Goal: Information Seeking & Learning: Stay updated

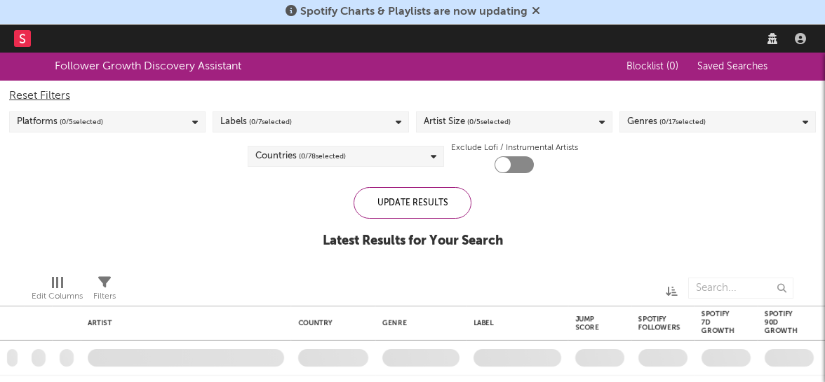
checkbox input "true"
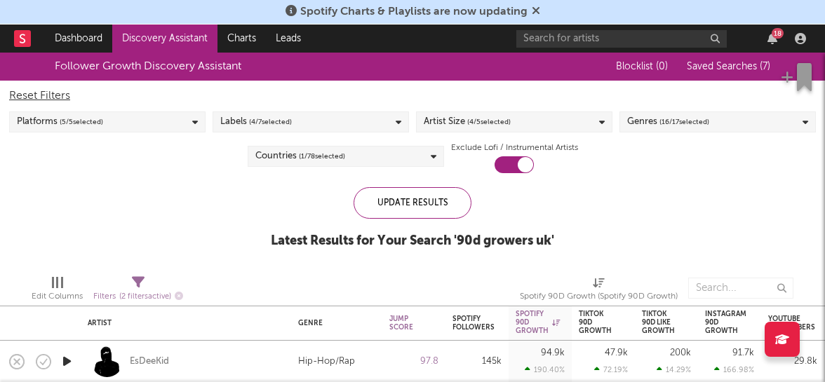
click at [538, 10] on icon at bounding box center [536, 10] width 8 height 11
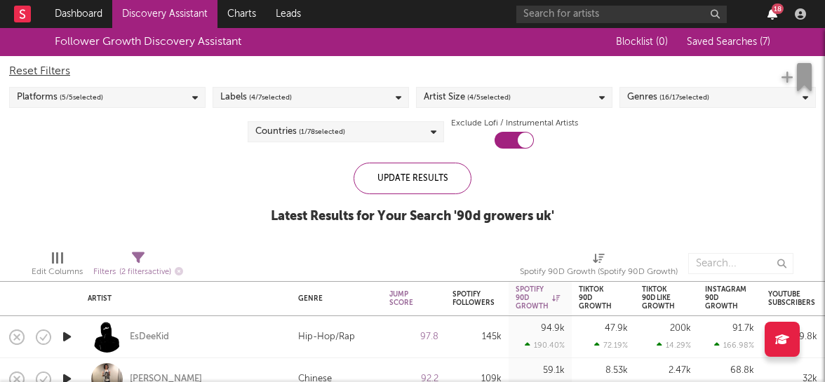
click at [771, 17] on icon "button" at bounding box center [773, 13] width 10 height 11
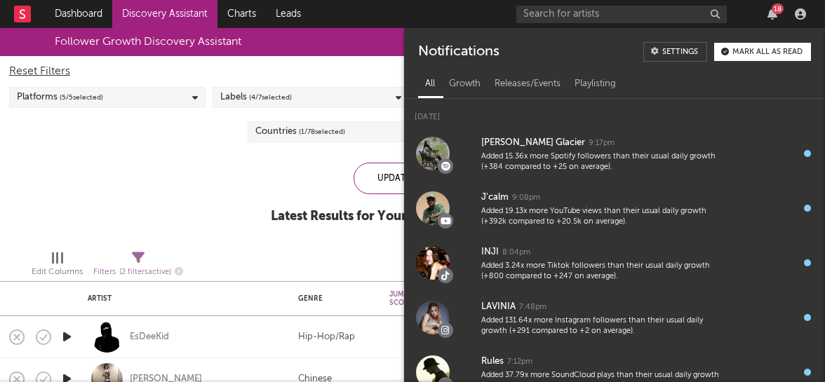
click at [91, 202] on div "Follower Growth Discovery Assistant Blocklist ( 0 ) Saved Searches ( 7 ) Reset …" at bounding box center [412, 133] width 825 height 211
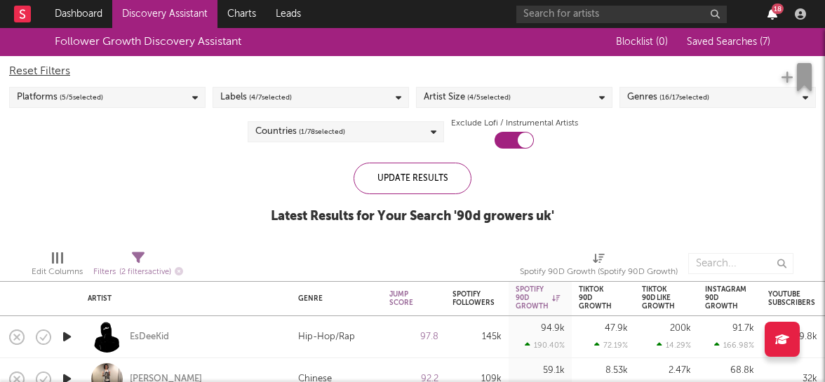
click at [769, 14] on icon "button" at bounding box center [773, 13] width 10 height 11
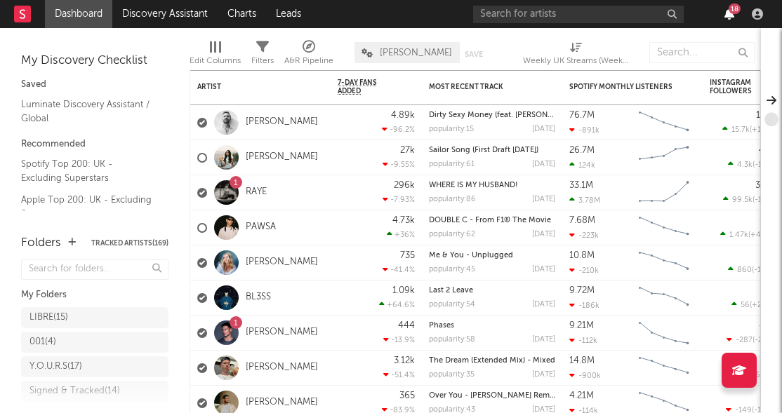
click at [731, 15] on icon "button" at bounding box center [729, 13] width 10 height 11
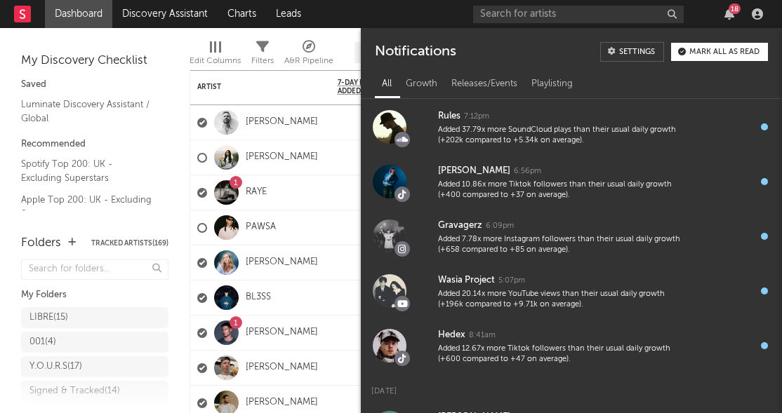
scroll to position [244, 0]
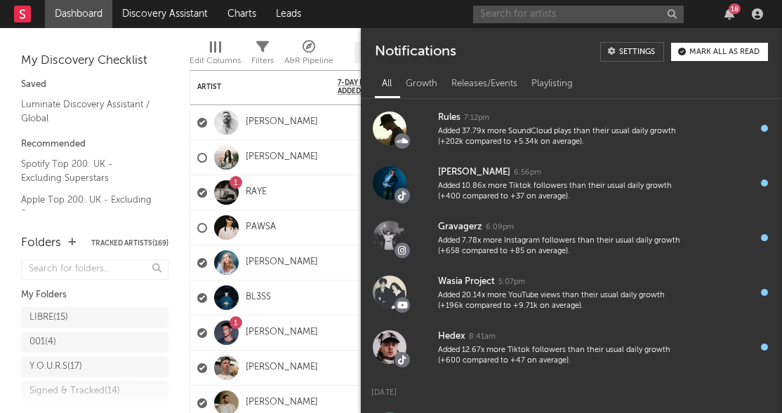
click at [537, 11] on input "text" at bounding box center [578, 15] width 211 height 18
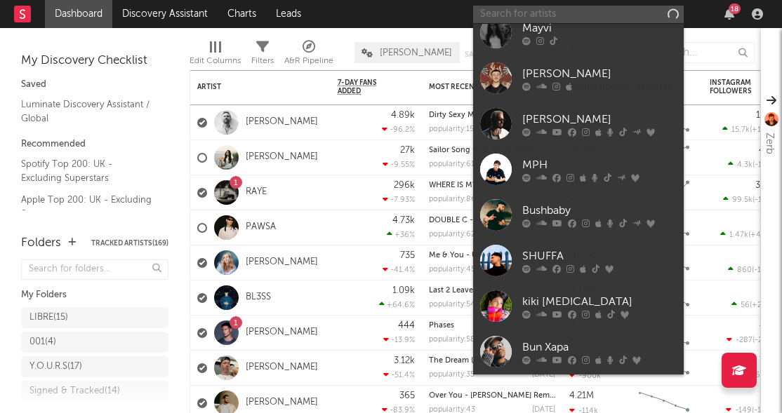
scroll to position [0, 0]
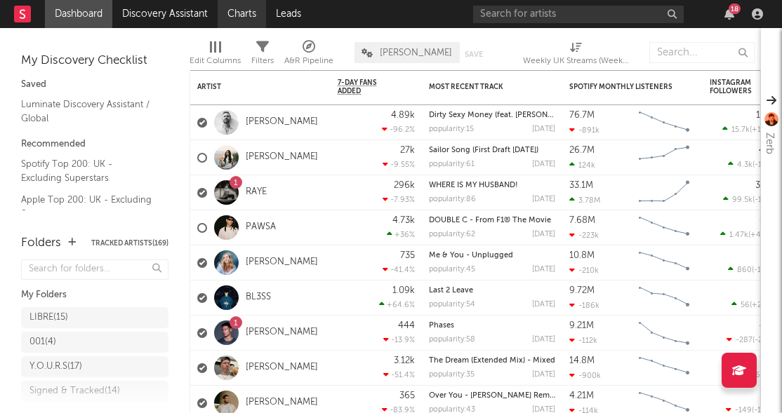
click at [240, 16] on link "Charts" at bounding box center [242, 14] width 48 height 28
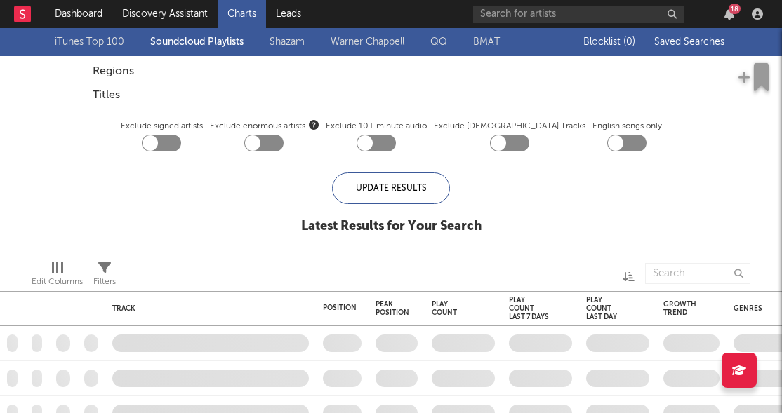
checkbox input "true"
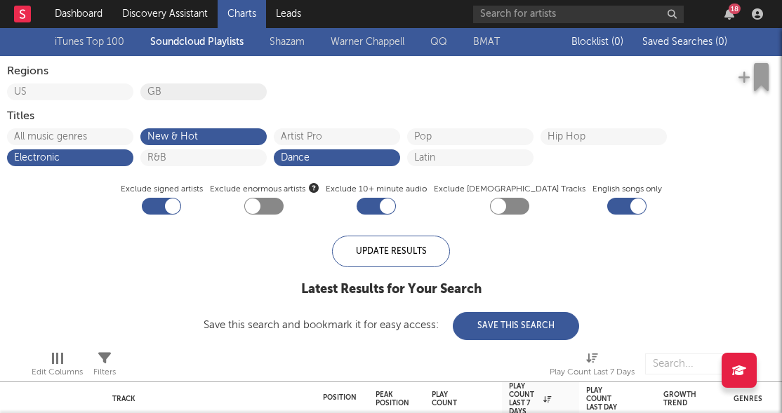
click at [163, 95] on button "GB" at bounding box center [203, 92] width 112 height 10
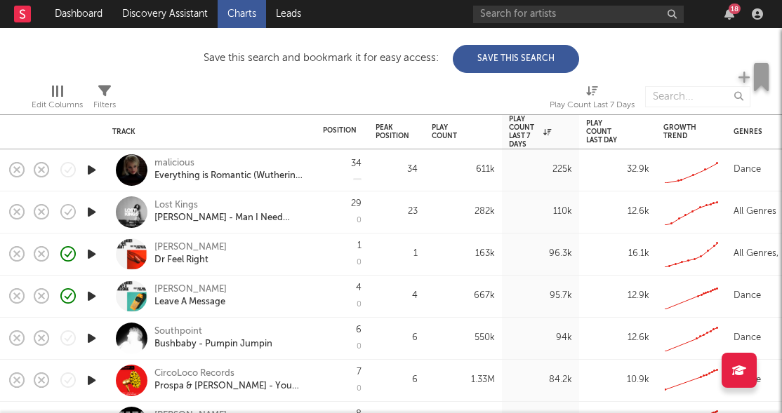
click at [91, 172] on icon "button" at bounding box center [91, 170] width 15 height 18
